Goal: Task Accomplishment & Management: Manage account settings

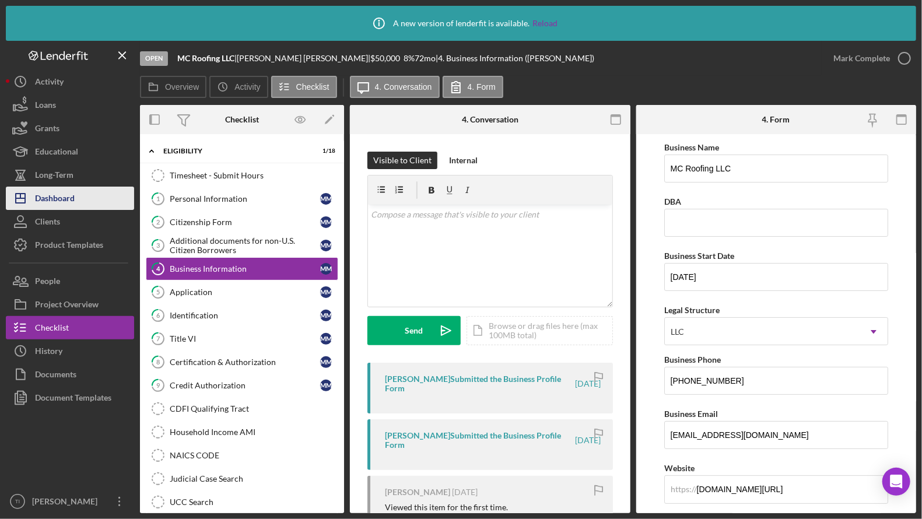
scroll to position [117, 0]
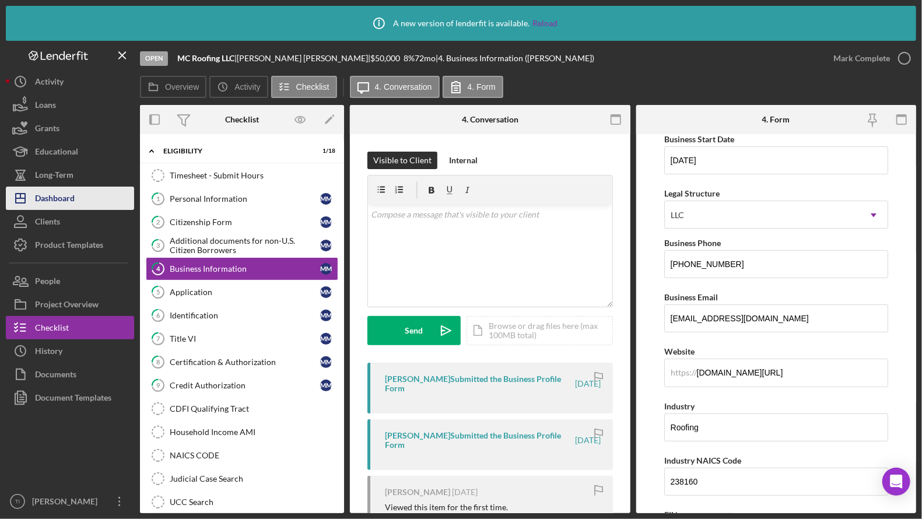
click at [73, 189] on div "Dashboard" at bounding box center [55, 200] width 40 height 26
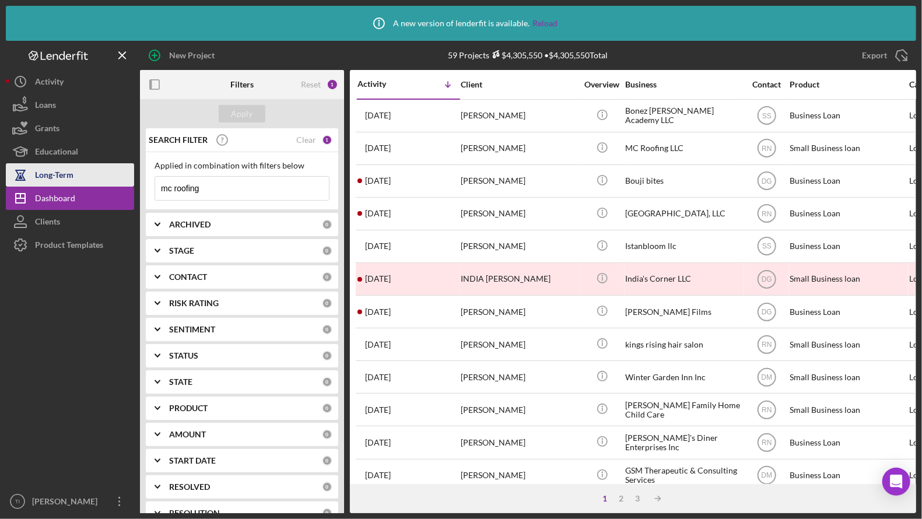
drag, startPoint x: 233, startPoint y: 187, endPoint x: 122, endPoint y: 180, distance: 111.0
click at [124, 185] on div "New Project 59 Projects $4,305,550 • $4,305,550 Total mc roofing Export Icon/Ex…" at bounding box center [461, 277] width 910 height 472
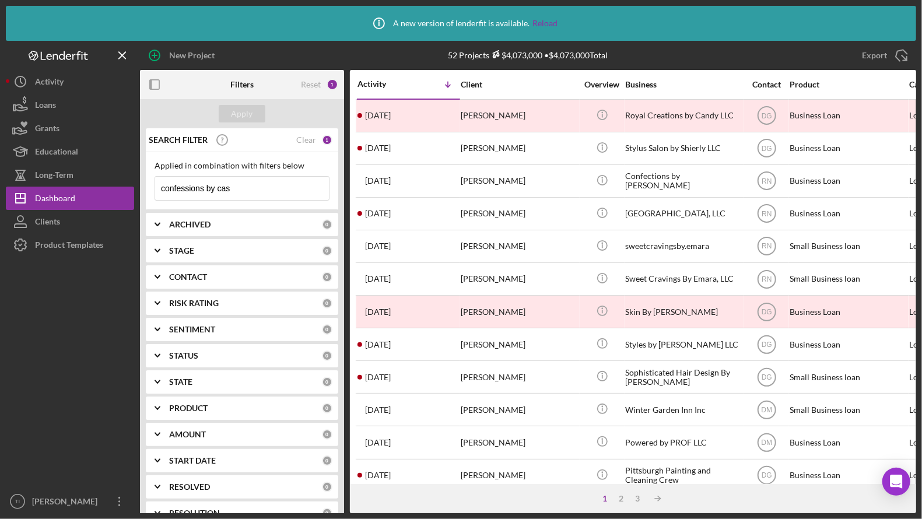
type input "confessions by cas"
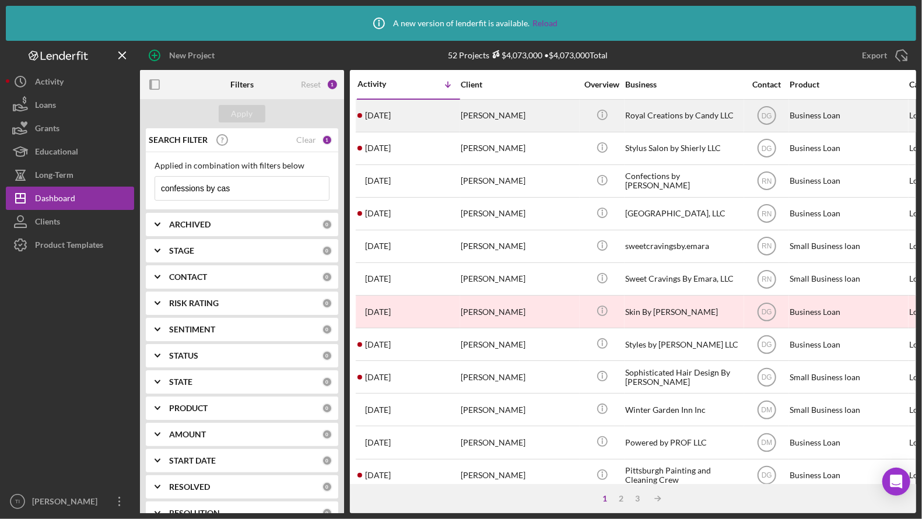
click at [641, 114] on div "Royal Creations by Candy LLC" at bounding box center [683, 115] width 117 height 31
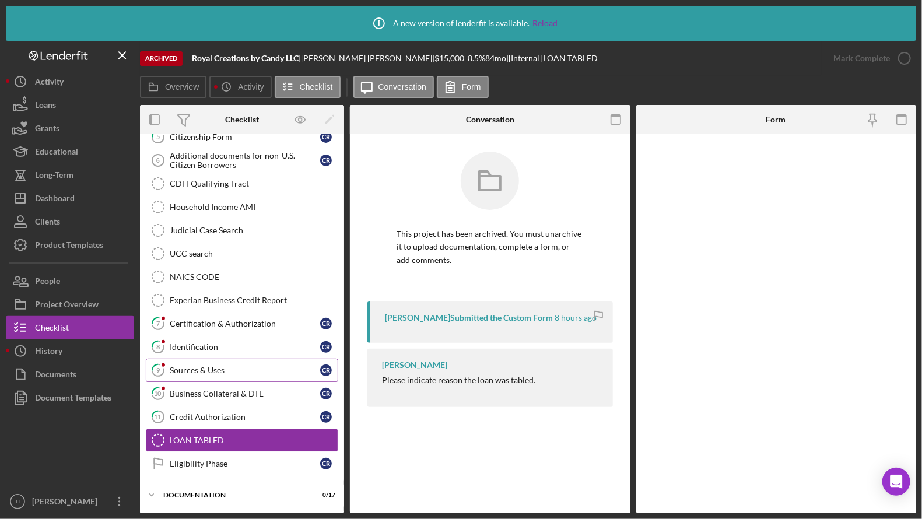
scroll to position [179, 0]
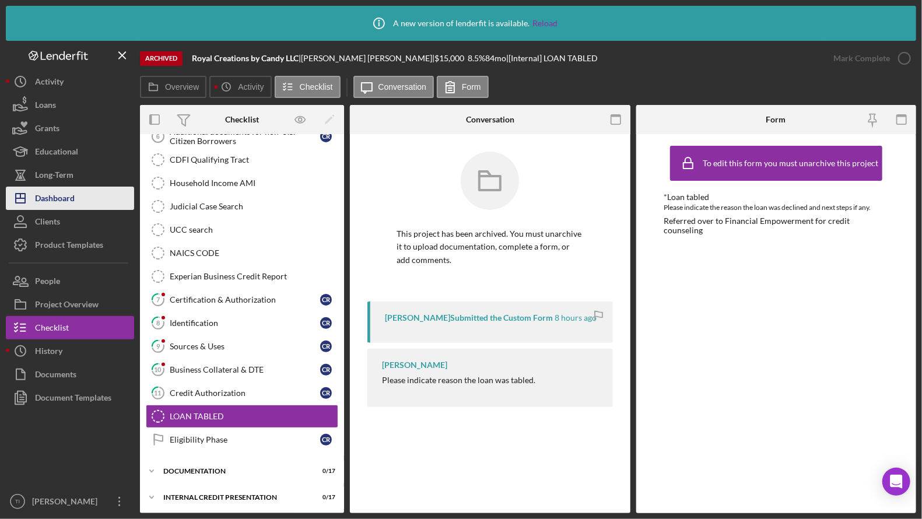
click at [59, 201] on div "Dashboard" at bounding box center [55, 200] width 40 height 26
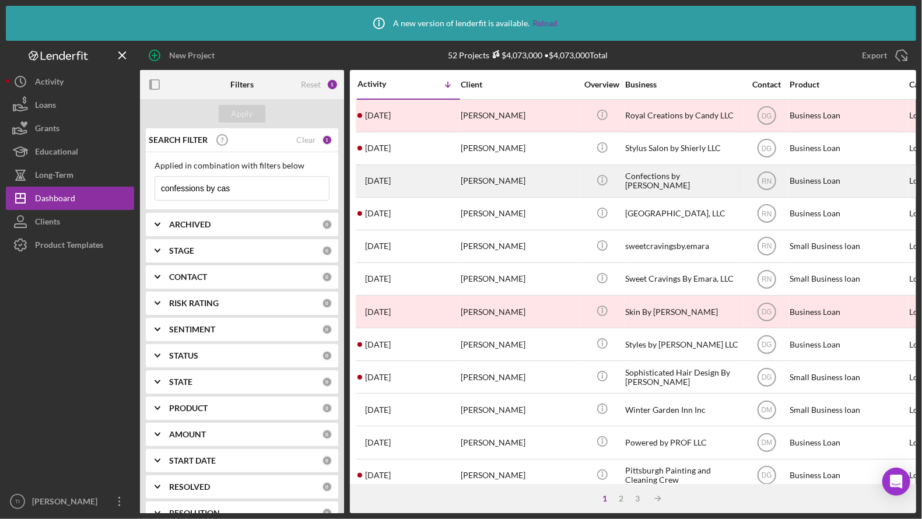
click at [658, 186] on div "Confections by [PERSON_NAME]" at bounding box center [683, 181] width 117 height 31
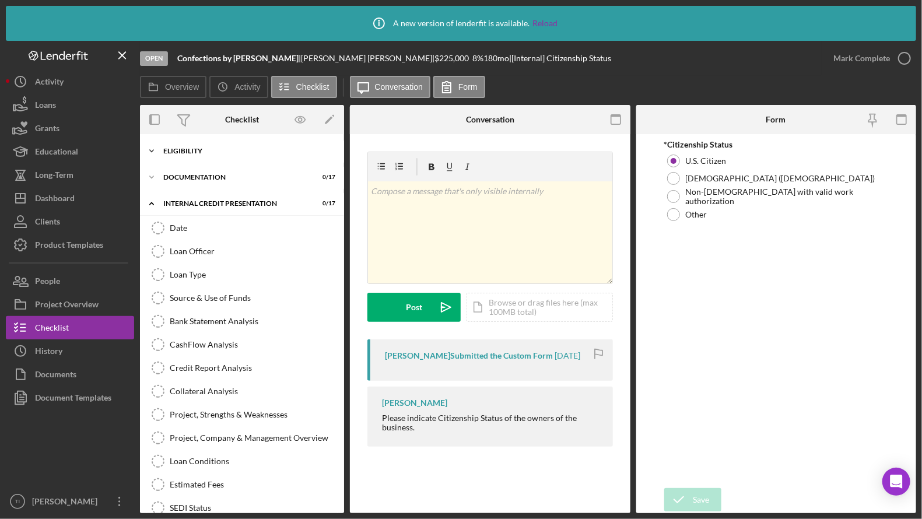
click at [189, 151] on div "Eligibility" at bounding box center [246, 150] width 166 height 7
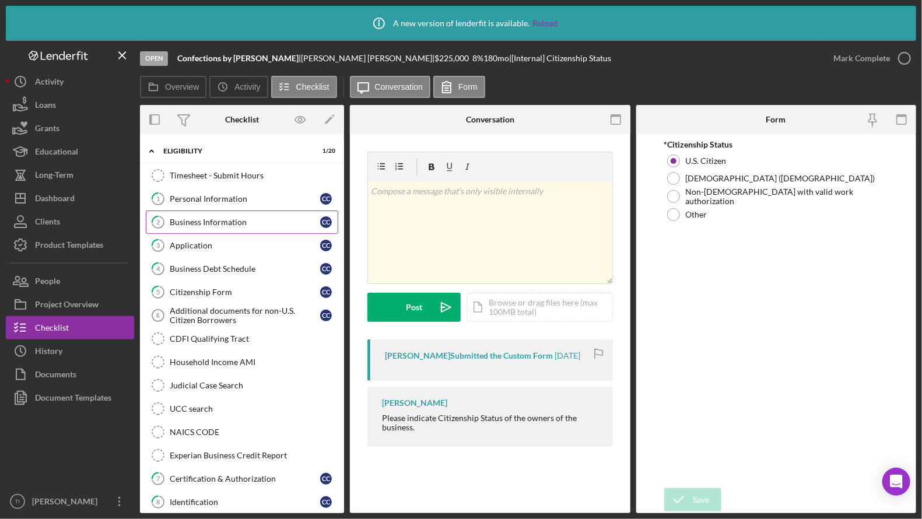
click at [212, 222] on div "Business Information" at bounding box center [245, 221] width 150 height 9
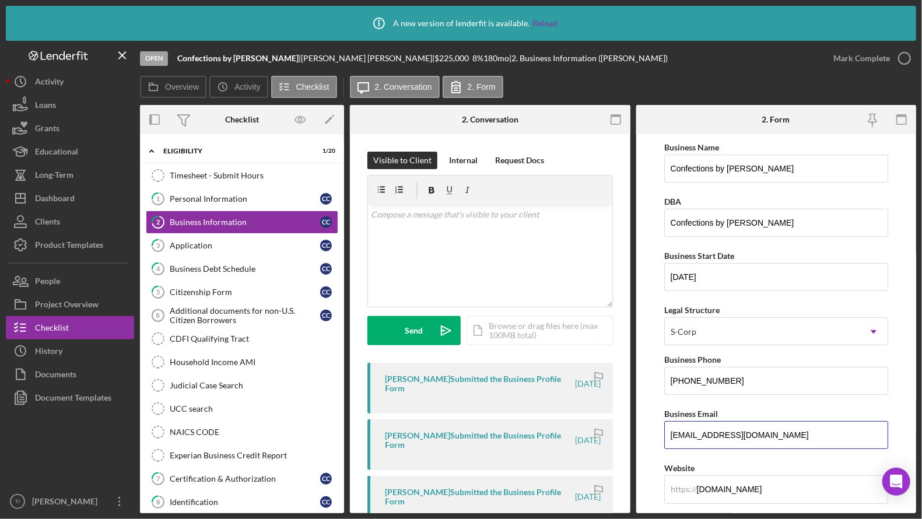
drag, startPoint x: 829, startPoint y: 435, endPoint x: 620, endPoint y: 427, distance: 209.4
click at [620, 427] on div "Overview Internal Workflow Stage Open Icon/Dropdown Arrow Archive (can unarchiv…" at bounding box center [528, 309] width 776 height 408
click at [52, 200] on div "Dashboard" at bounding box center [55, 200] width 40 height 26
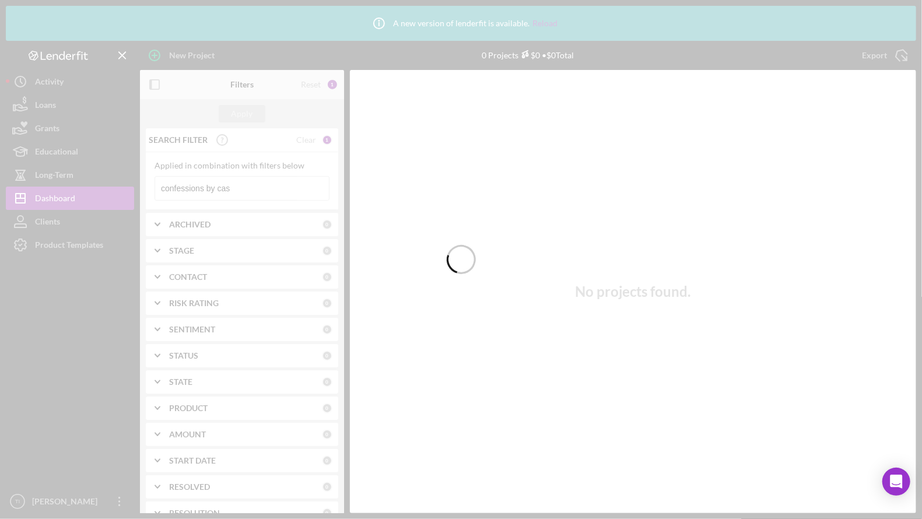
click at [250, 192] on div at bounding box center [461, 259] width 922 height 519
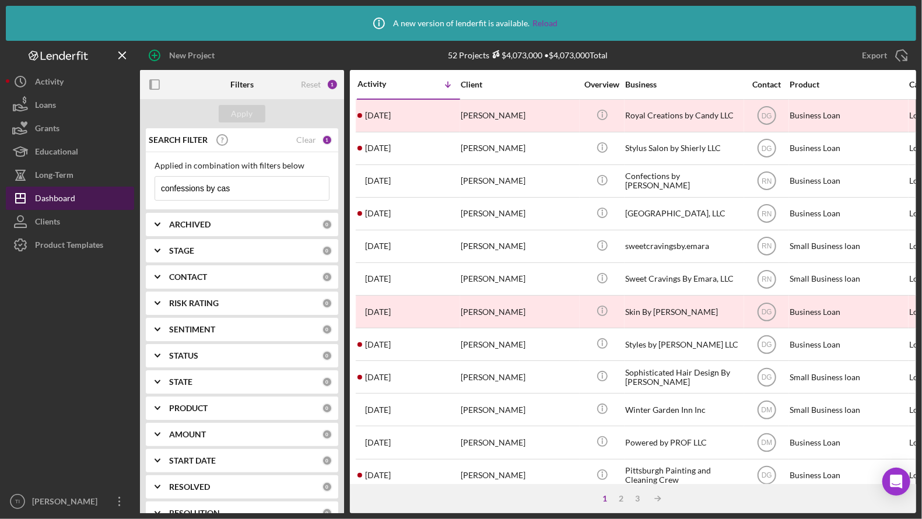
drag, startPoint x: 259, startPoint y: 188, endPoint x: 111, endPoint y: 192, distance: 147.5
click at [111, 192] on div "New Project 52 Projects $4,073,000 • $4,073,000 Total confessions by cas Export…" at bounding box center [461, 277] width 910 height 472
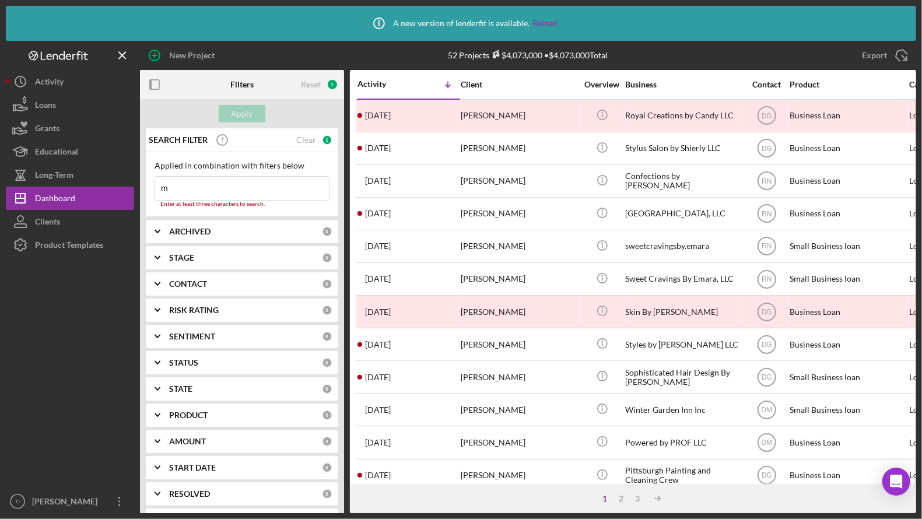
type input "mc roofing"
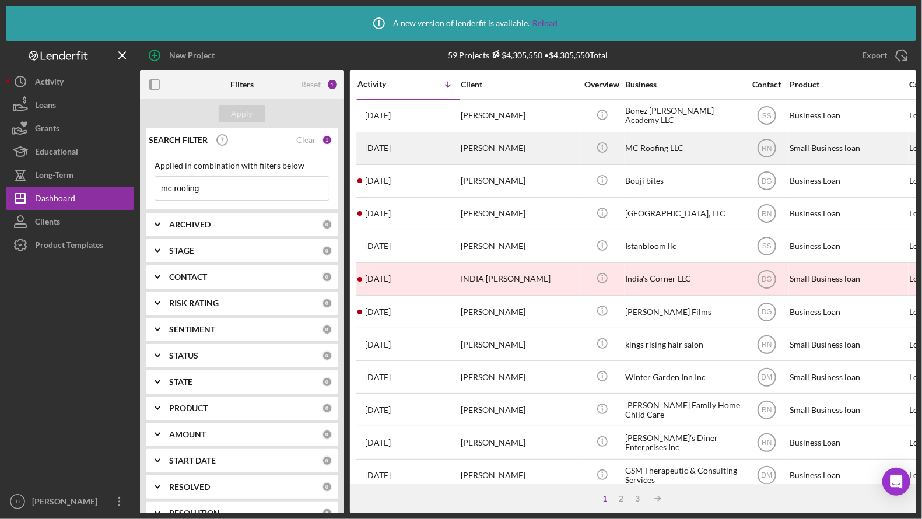
click at [656, 149] on div "MC Roofing LLC" at bounding box center [683, 148] width 117 height 31
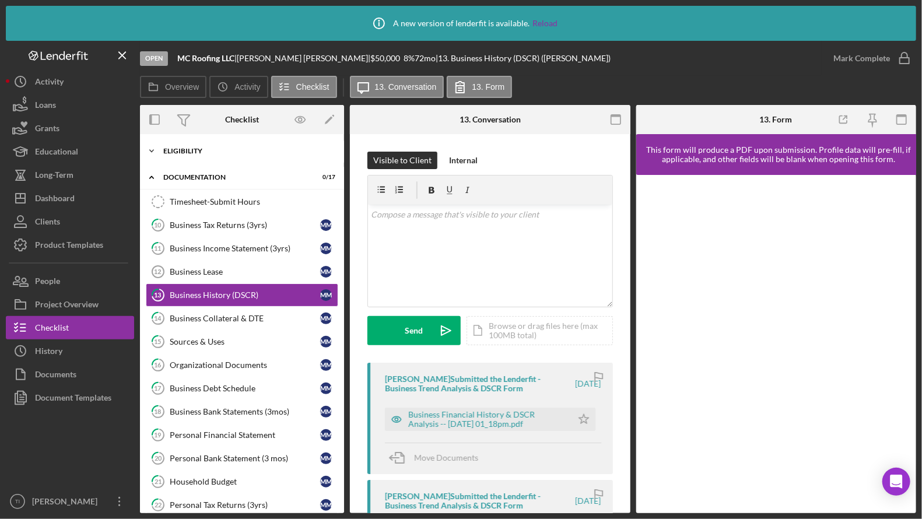
click at [157, 154] on icon "Icon/Expander" at bounding box center [151, 150] width 23 height 23
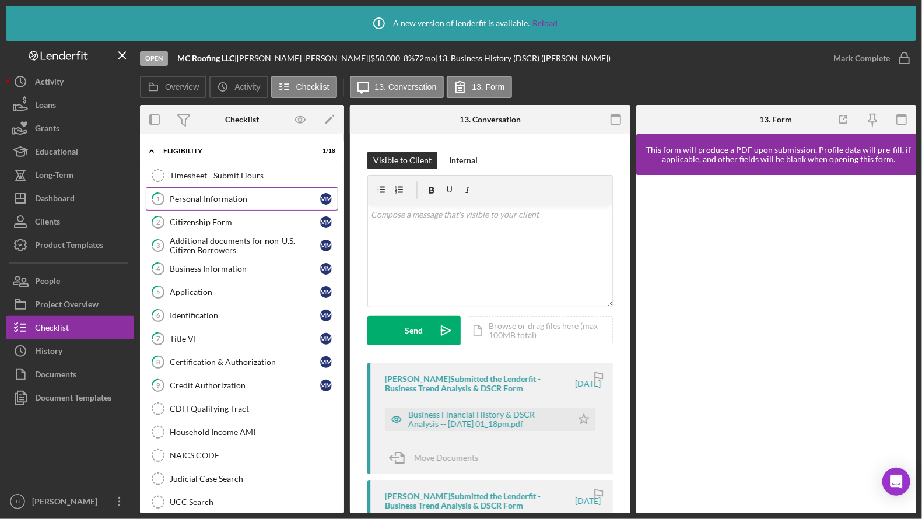
click at [193, 198] on div "Personal Information" at bounding box center [245, 198] width 150 height 9
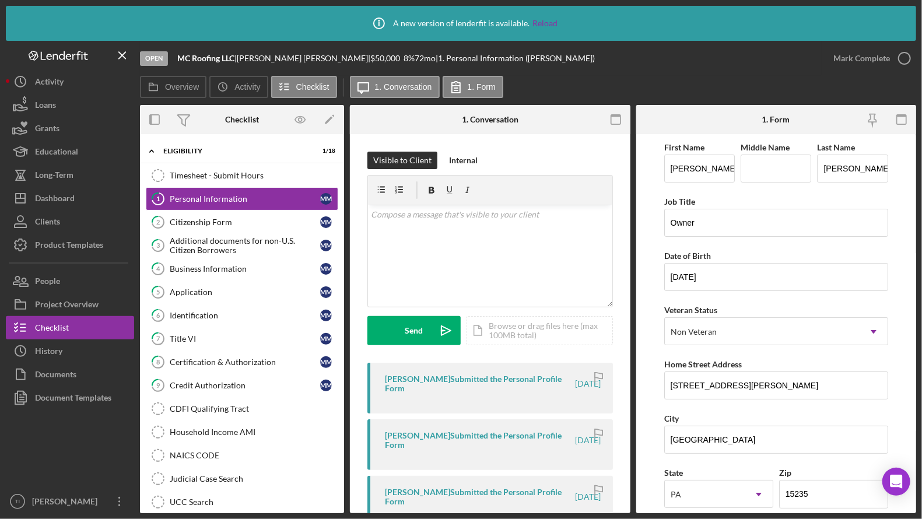
click at [794, 55] on div "Open MC Roofing LLC | [PERSON_NAME][GEOGRAPHIC_DATA] | $50,000 $50,000 8 % 72 m…" at bounding box center [480, 58] width 681 height 35
click at [895, 297] on form "First Name [PERSON_NAME] Middle Name Last Name [PERSON_NAME] Job Title Owner Da…" at bounding box center [776, 323] width 280 height 379
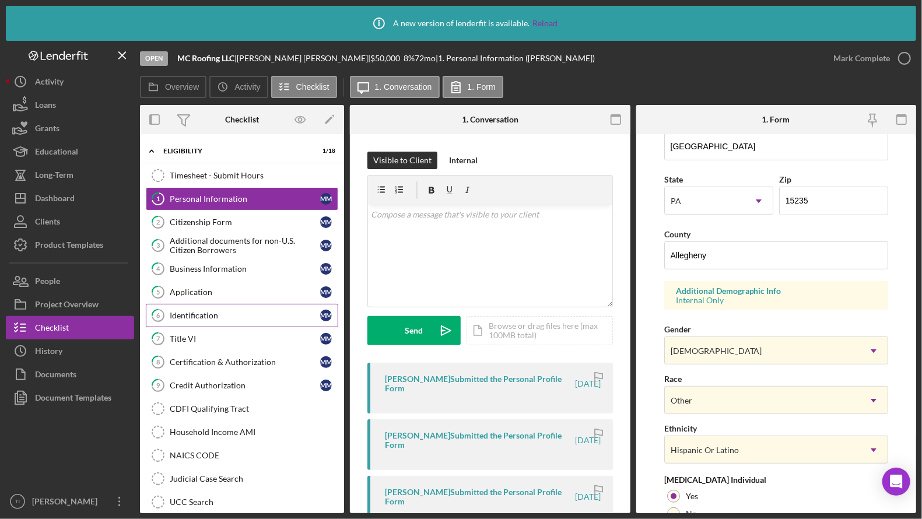
scroll to position [350, 0]
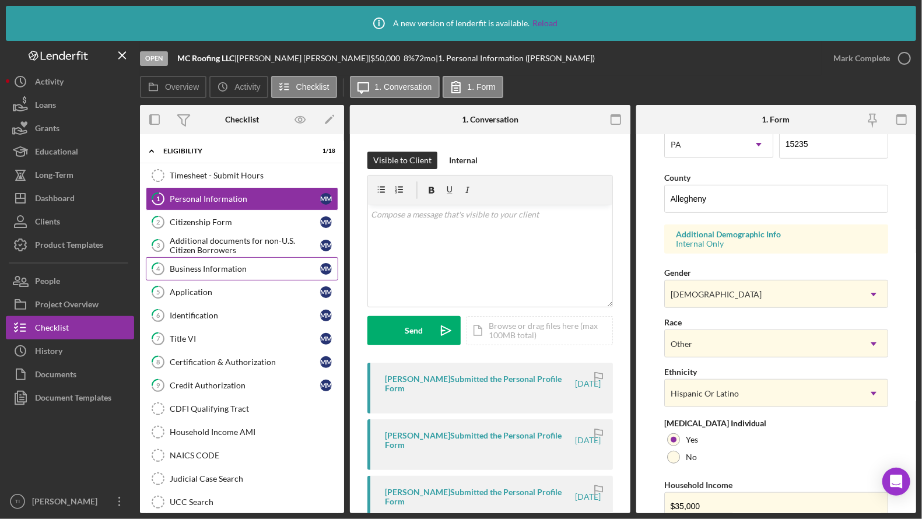
click at [205, 276] on link "4 Business Information M M" at bounding box center [242, 268] width 192 height 23
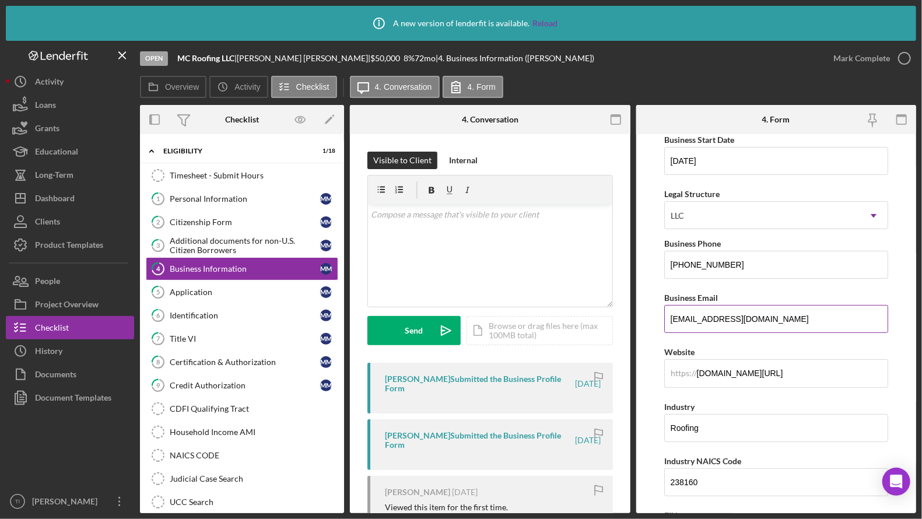
scroll to position [117, 0]
drag, startPoint x: 791, startPoint y: 316, endPoint x: 582, endPoint y: 318, distance: 208.7
click at [582, 318] on div "Overview Internal Workflow Stage Open Icon/Dropdown Arrow Archive (can unarchiv…" at bounding box center [528, 309] width 776 height 408
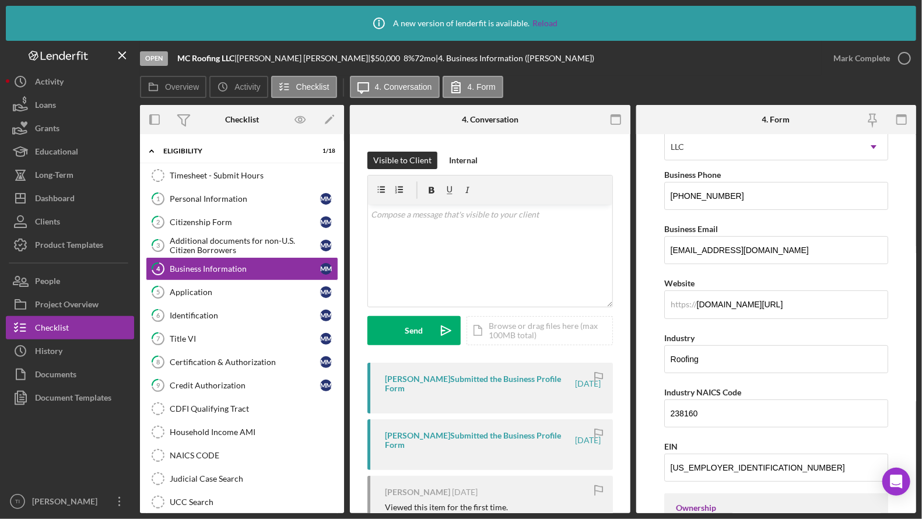
scroll to position [156, 0]
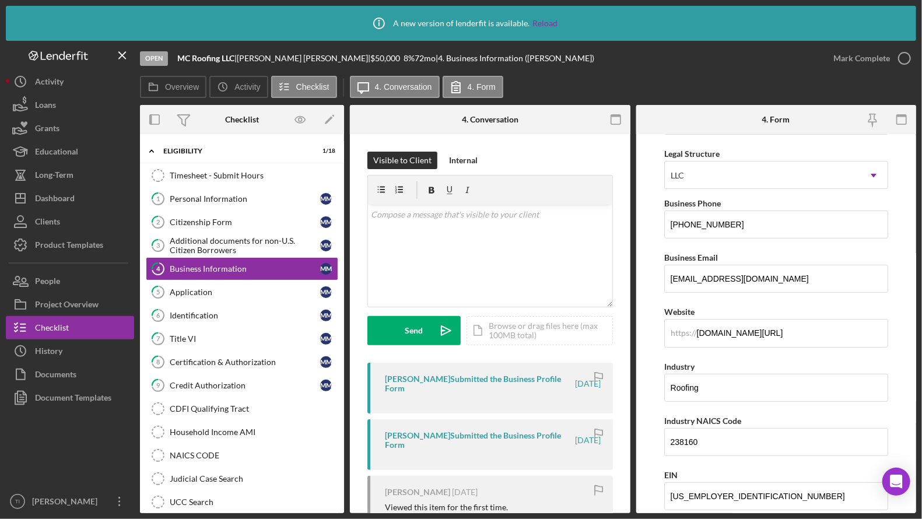
drag, startPoint x: 63, startPoint y: 372, endPoint x: 182, endPoint y: 253, distance: 169.0
click at [63, 372] on div "Documents" at bounding box center [55, 376] width 41 height 26
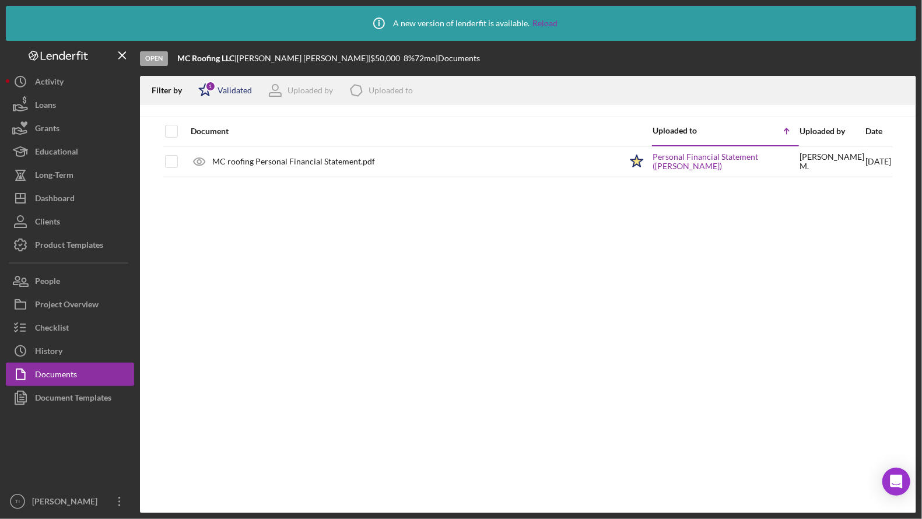
click at [231, 90] on div "Validated" at bounding box center [234, 90] width 34 height 9
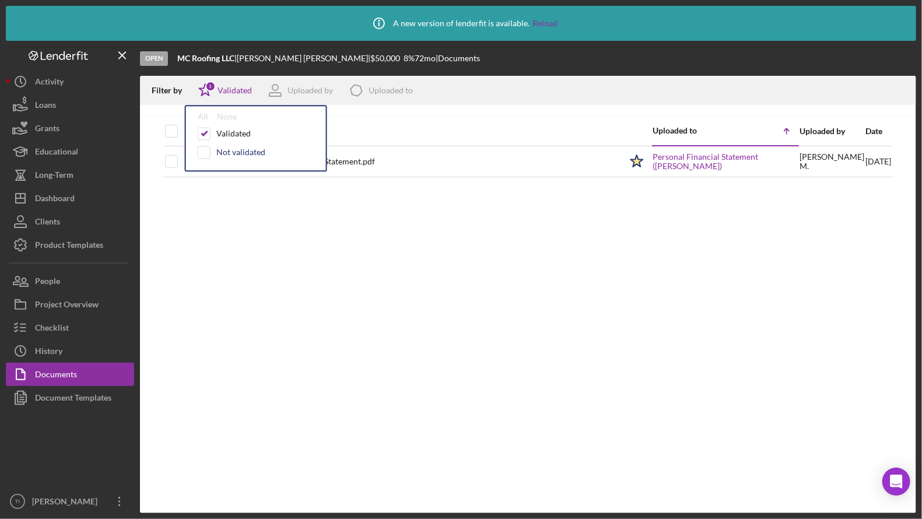
click at [235, 153] on div "Not validated" at bounding box center [240, 151] width 49 height 9
checkbox input "true"
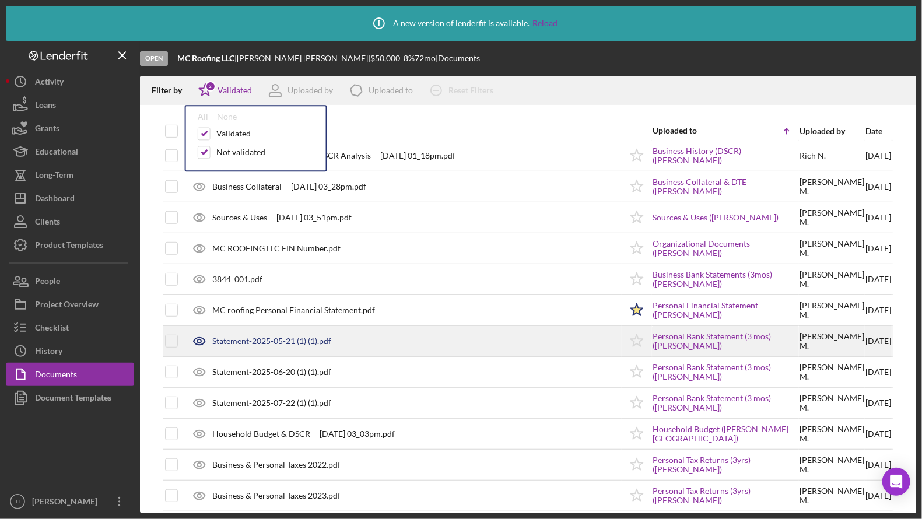
scroll to position [327, 0]
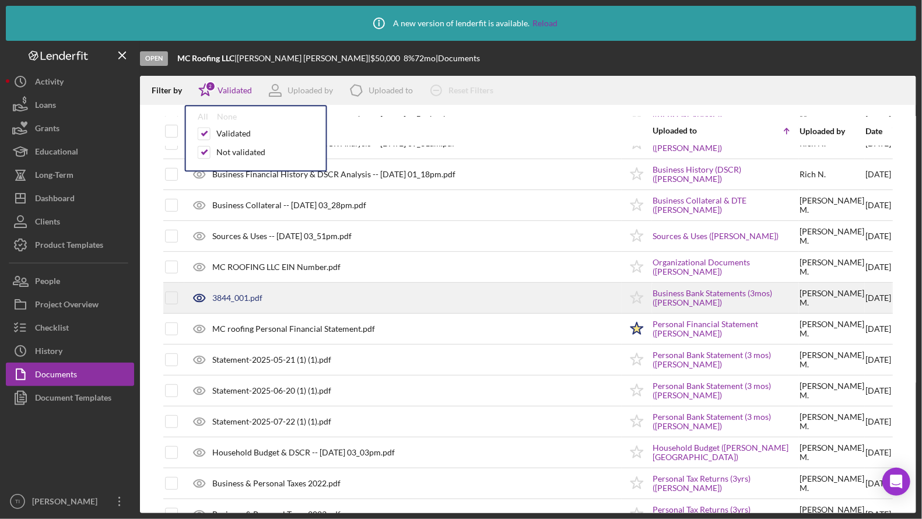
click at [257, 296] on div "3844_001.pdf" at bounding box center [237, 297] width 50 height 9
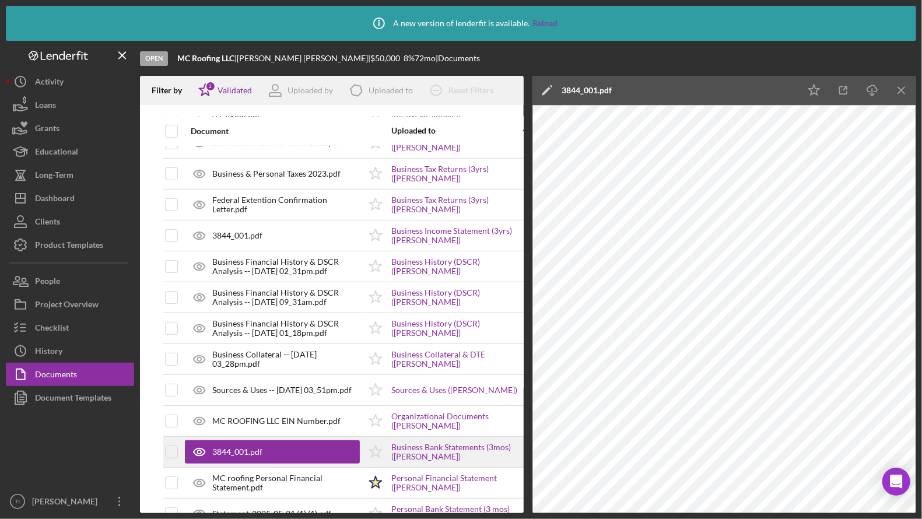
scroll to position [152, 0]
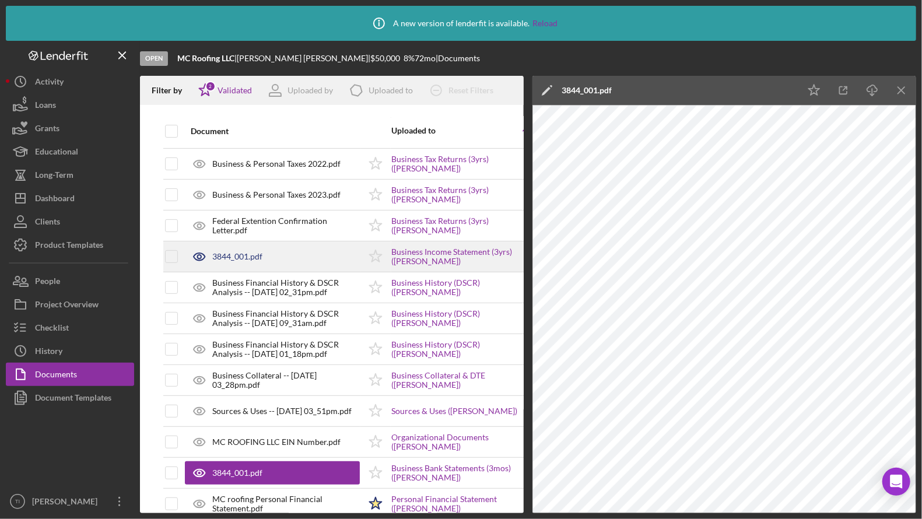
click at [247, 262] on div "3844_001.pdf" at bounding box center [272, 256] width 175 height 29
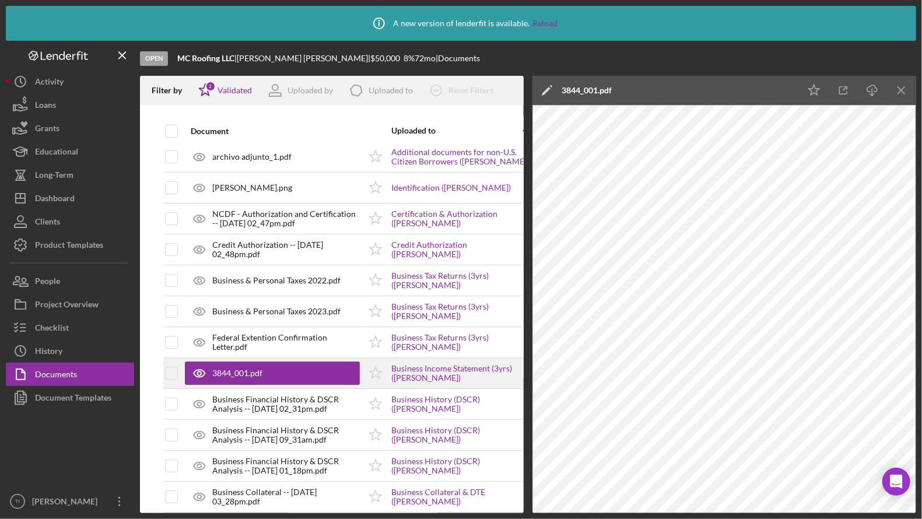
scroll to position [0, 0]
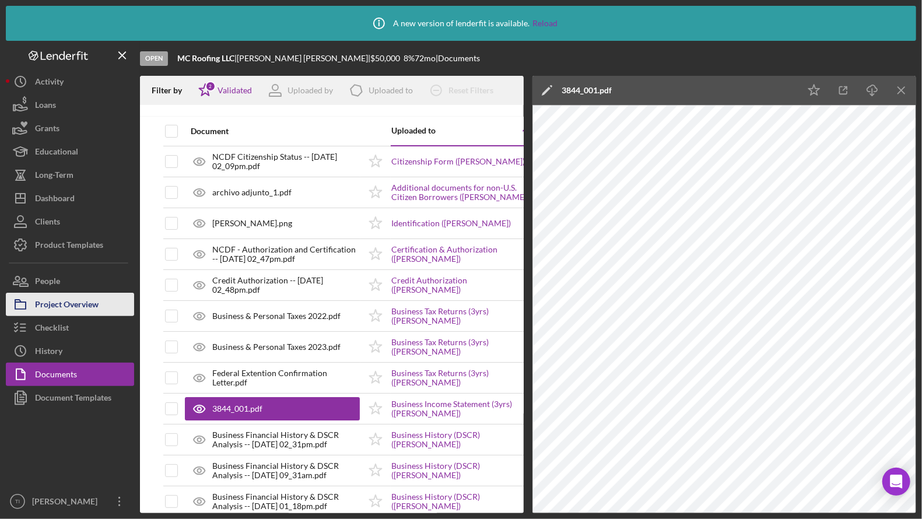
drag, startPoint x: 55, startPoint y: 322, endPoint x: 36, endPoint y: 305, distance: 25.6
click at [55, 322] on div "Checklist" at bounding box center [52, 329] width 34 height 26
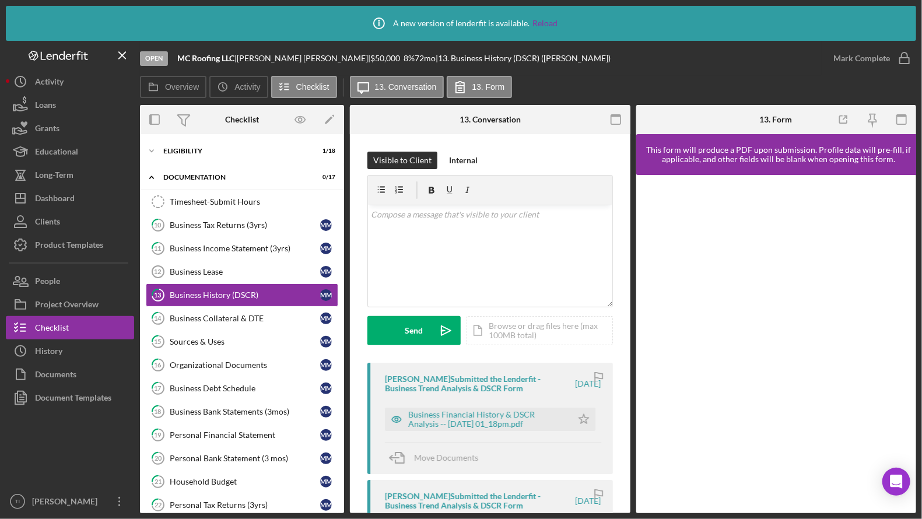
drag, startPoint x: 711, startPoint y: 76, endPoint x: 684, endPoint y: 106, distance: 40.0
click at [711, 76] on div "Overview Icon/History Activity Checklist Icon/Message 13. Conversation 13. Form" at bounding box center [528, 87] width 776 height 23
click at [153, 150] on icon "Icon/Expander" at bounding box center [151, 150] width 23 height 23
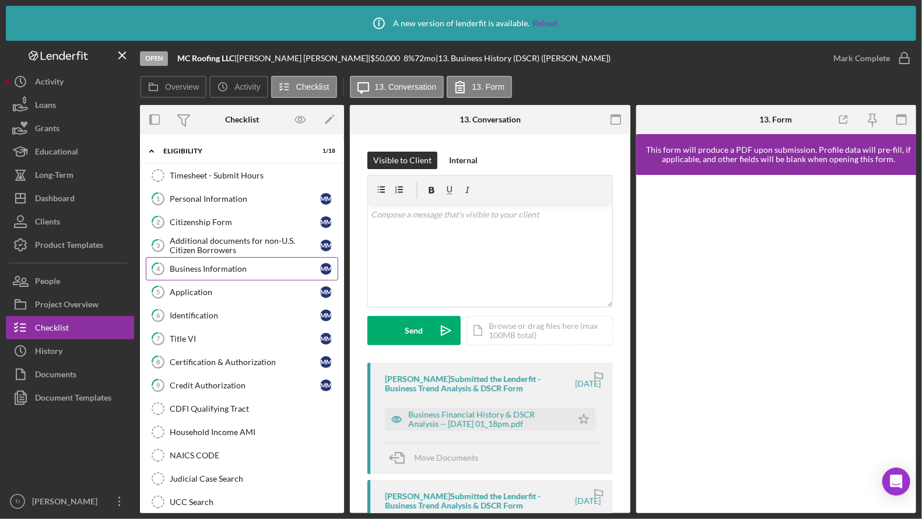
click at [203, 264] on div "Business Information" at bounding box center [245, 268] width 150 height 9
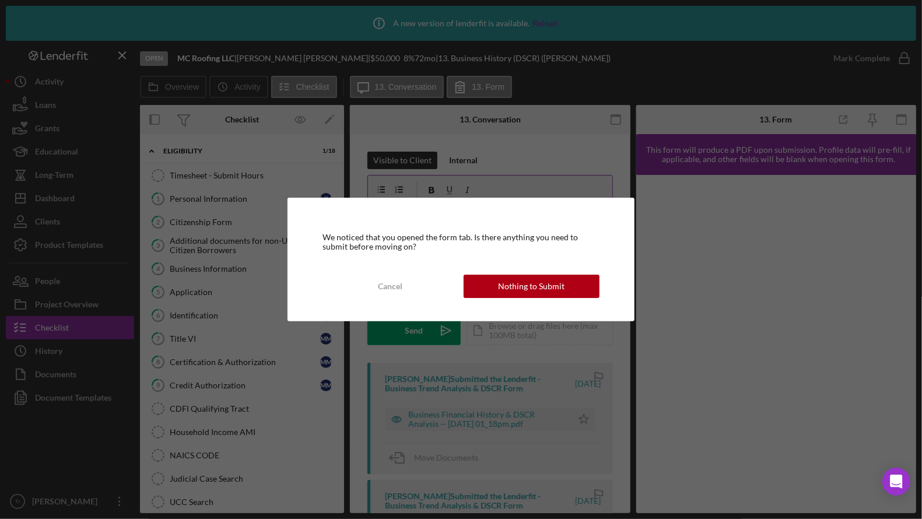
drag, startPoint x: 580, startPoint y: 287, endPoint x: 597, endPoint y: 288, distance: 16.9
click at [580, 287] on button "Nothing to Submit" at bounding box center [530, 286] width 135 height 23
